Goal: Task Accomplishment & Management: Manage account settings

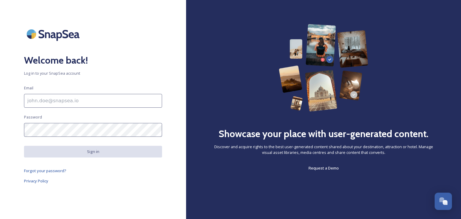
click at [57, 100] on input at bounding box center [93, 101] width 138 height 14
type input "[PERSON_NAME][EMAIL_ADDRESS][PERSON_NAME][DOMAIN_NAME]"
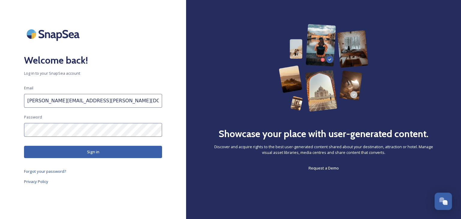
click at [94, 150] on button "Sign in" at bounding box center [93, 152] width 138 height 12
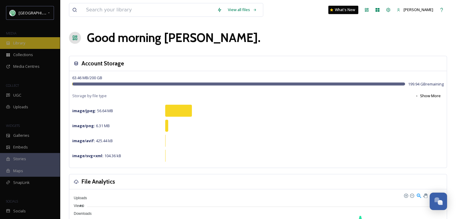
click at [20, 46] on div "Library" at bounding box center [30, 43] width 60 height 12
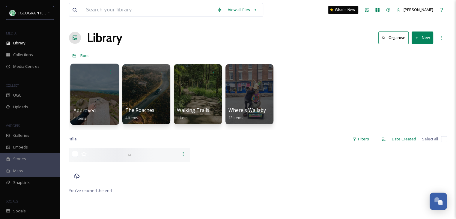
click at [95, 95] on div at bounding box center [94, 94] width 49 height 61
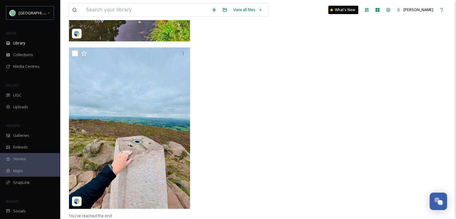
scroll to position [22, 0]
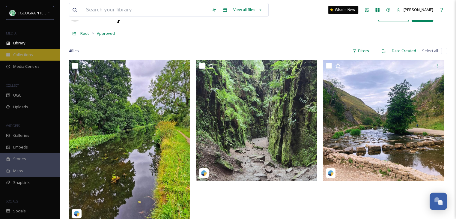
click at [25, 55] on span "Collections" at bounding box center [23, 55] width 20 height 6
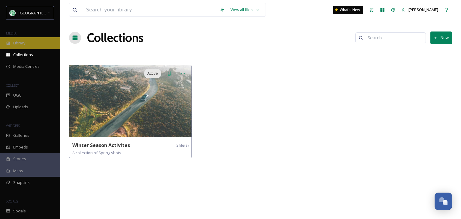
click at [22, 42] on span "Library" at bounding box center [19, 43] width 12 height 6
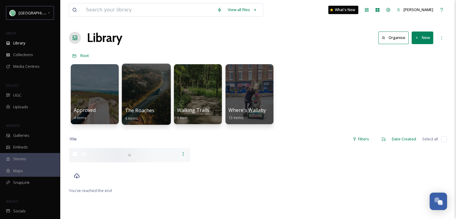
click at [150, 105] on div at bounding box center [146, 94] width 49 height 61
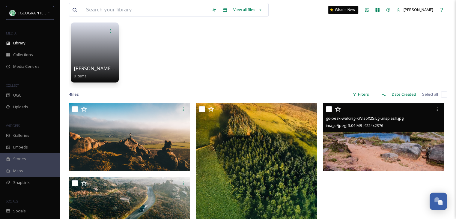
scroll to position [30, 0]
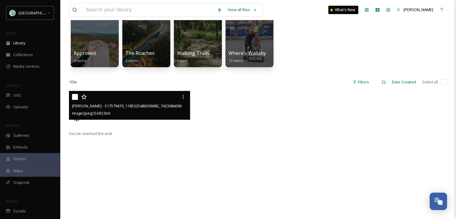
scroll to position [60, 0]
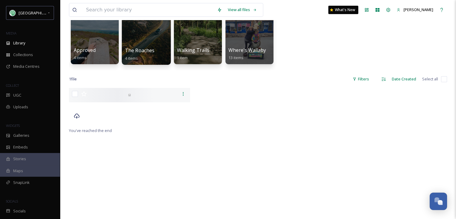
click at [142, 39] on div at bounding box center [146, 34] width 49 height 61
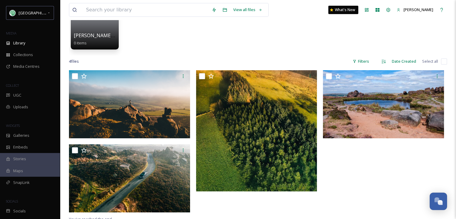
scroll to position [90, 0]
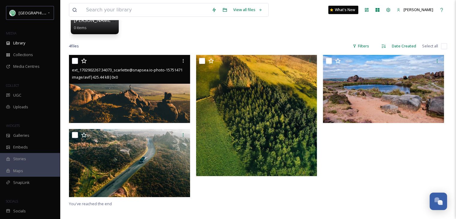
click at [137, 89] on img at bounding box center [129, 89] width 121 height 68
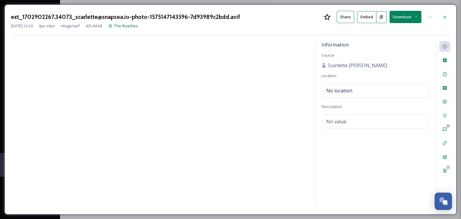
click at [222, 138] on div at bounding box center [160, 124] width 298 height 167
click at [443, 16] on icon at bounding box center [444, 17] width 5 height 5
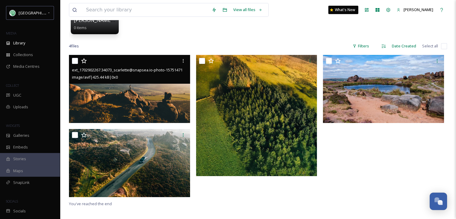
click at [126, 92] on img at bounding box center [129, 89] width 121 height 68
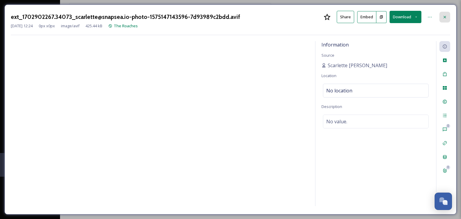
click at [444, 16] on icon at bounding box center [444, 17] width 2 height 2
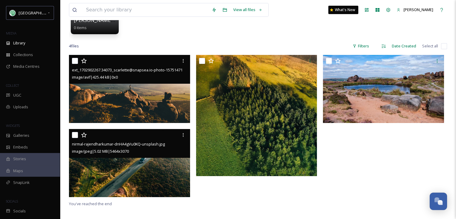
click at [116, 179] on img at bounding box center [129, 163] width 121 height 68
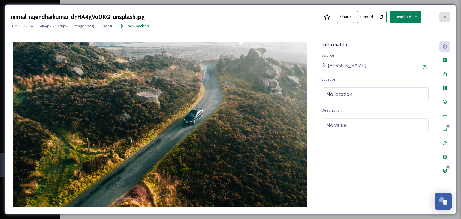
click at [444, 16] on icon at bounding box center [444, 17] width 5 height 5
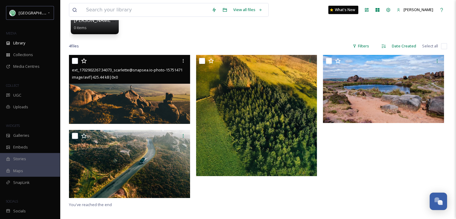
click at [148, 107] on img at bounding box center [130, 89] width 123 height 69
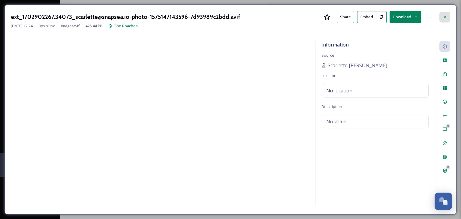
click at [447, 15] on icon at bounding box center [444, 17] width 5 height 5
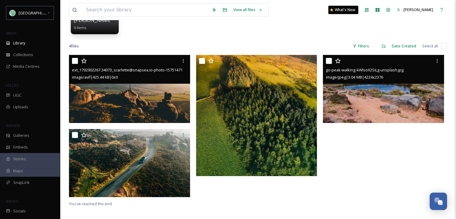
click at [372, 108] on img at bounding box center [383, 89] width 121 height 68
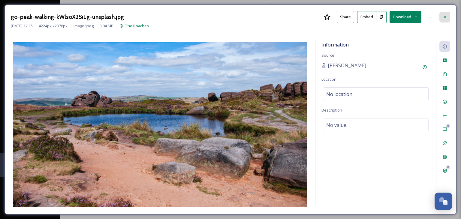
click at [444, 15] on icon at bounding box center [444, 17] width 5 height 5
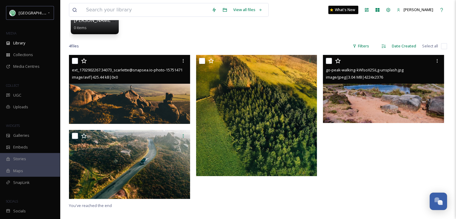
click at [131, 112] on img at bounding box center [130, 89] width 123 height 69
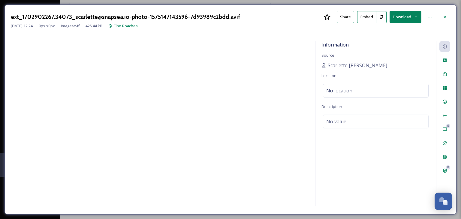
click at [419, 15] on button "Download" at bounding box center [405, 17] width 32 height 12
click at [446, 16] on icon at bounding box center [444, 17] width 5 height 5
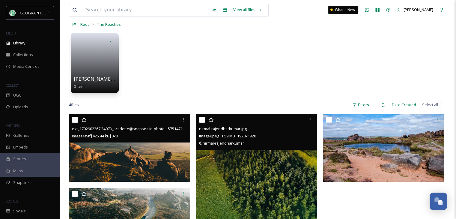
scroll to position [30, 0]
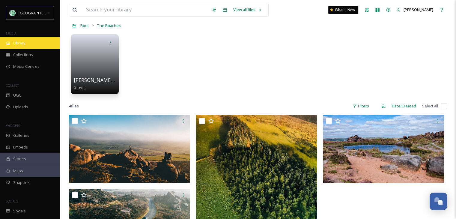
click at [24, 43] on span "Library" at bounding box center [19, 43] width 12 height 6
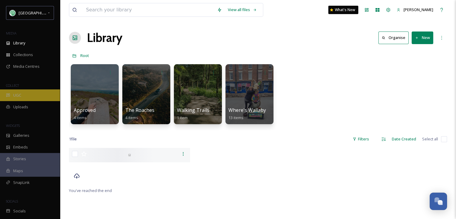
click at [13, 96] on span "UGC" at bounding box center [17, 95] width 8 height 6
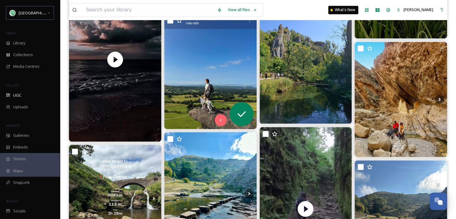
scroll to position [900, 0]
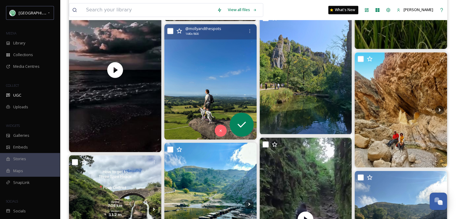
click at [201, 73] on img at bounding box center [210, 81] width 92 height 115
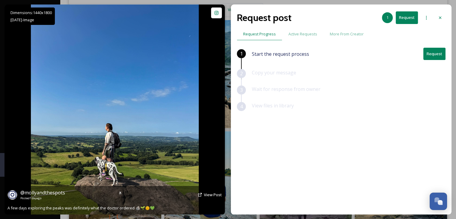
scroll to position [930, 0]
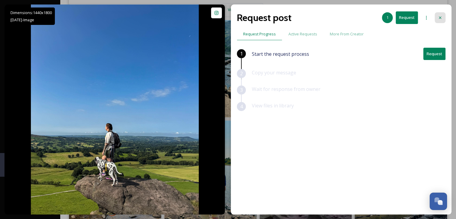
click at [440, 17] on icon at bounding box center [440, 17] width 5 height 5
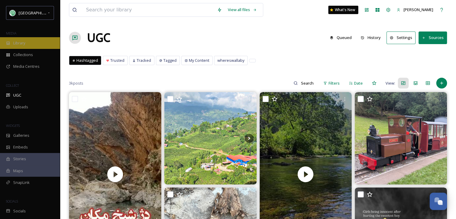
click at [22, 43] on span "Library" at bounding box center [19, 43] width 12 height 6
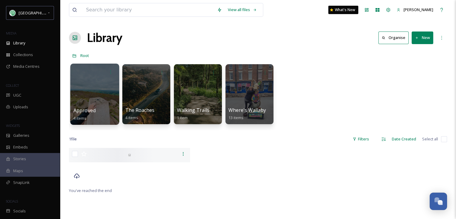
click at [100, 91] on div at bounding box center [94, 94] width 49 height 61
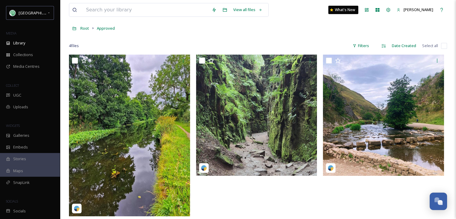
scroll to position [30, 0]
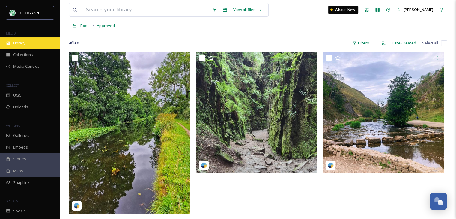
click at [26, 46] on div "Library" at bounding box center [30, 43] width 60 height 12
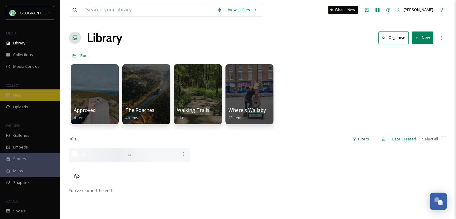
click at [15, 95] on span "UGC" at bounding box center [17, 95] width 8 height 6
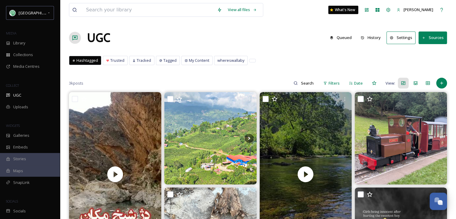
click at [376, 37] on button "History" at bounding box center [371, 38] width 26 height 12
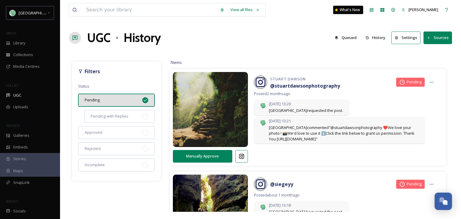
scroll to position [30, 0]
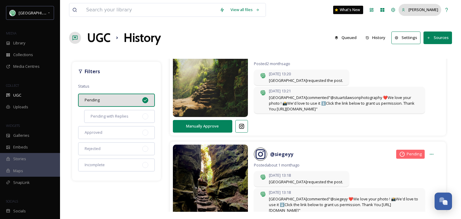
click at [432, 7] on span "[PERSON_NAME]" at bounding box center [423, 9] width 30 height 5
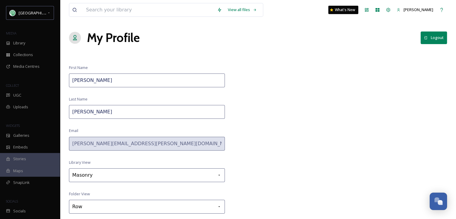
click at [433, 38] on button "Logout" at bounding box center [434, 37] width 26 height 12
